Goal: Task Accomplishment & Management: Manage account settings

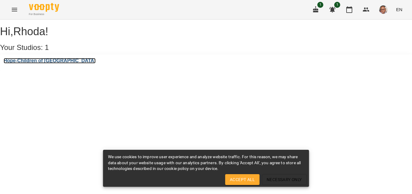
click at [49, 64] on h3 "Hope-Children of [GEOGRAPHIC_DATA]" at bounding box center [50, 60] width 92 height 5
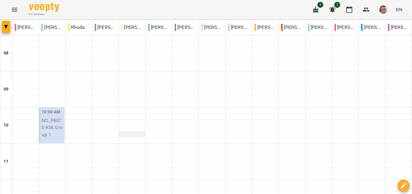
scroll to position [424, 0]
click at [316, 6] on icon "button" at bounding box center [315, 9] width 7 height 7
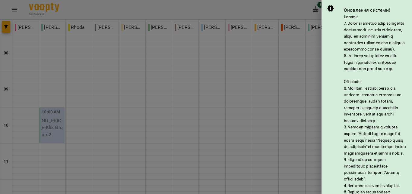
scroll to position [80, 0]
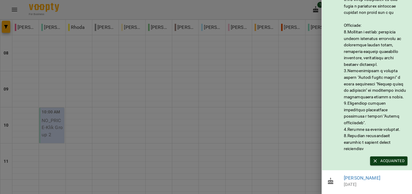
click at [383, 158] on span "Acquainted" at bounding box center [388, 161] width 31 height 7
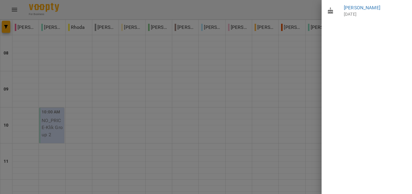
scroll to position [0, 0]
click at [300, 3] on div at bounding box center [206, 97] width 412 height 194
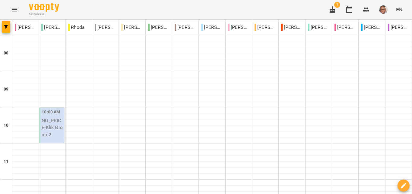
scroll to position [251, 0]
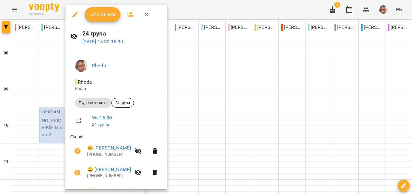
click at [99, 22] on div "Confirm" at bounding box center [116, 14] width 102 height 19
click at [100, 21] on button "Confirm" at bounding box center [103, 14] width 36 height 14
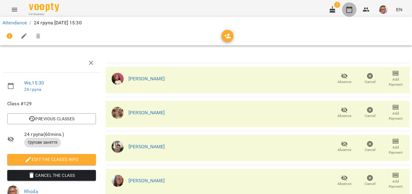
click at [352, 8] on icon "button" at bounding box center [349, 9] width 6 height 7
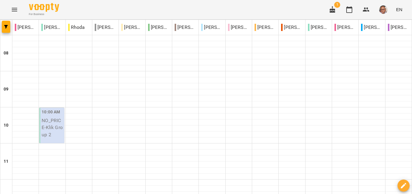
scroll to position [230, 0]
